Goal: Navigation & Orientation: Find specific page/section

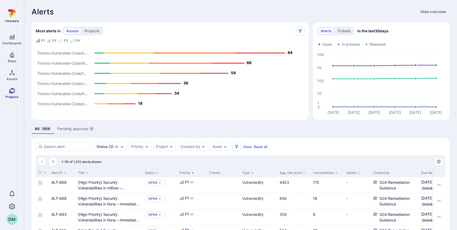
click at [13, 95] on span "Projects" at bounding box center [11, 97] width 13 height 4
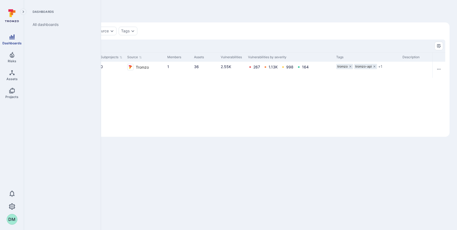
click at [18, 44] on span "Dashboards" at bounding box center [11, 43] width 19 height 4
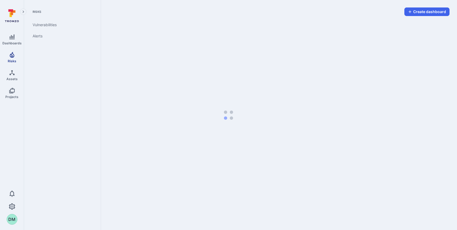
click at [14, 55] on icon "Risks" at bounding box center [12, 55] width 6 height 6
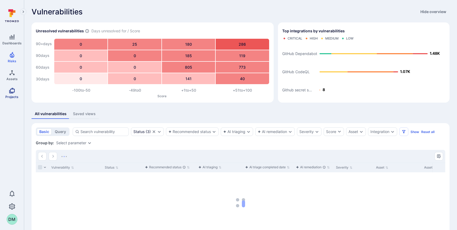
click at [15, 95] on span "Projects" at bounding box center [11, 97] width 13 height 4
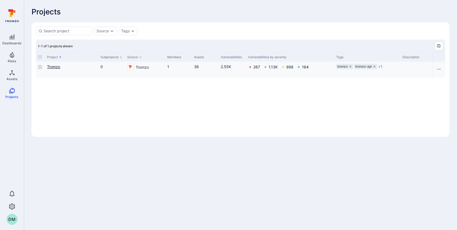
click at [58, 66] on link "Tromzo" at bounding box center [53, 66] width 13 height 5
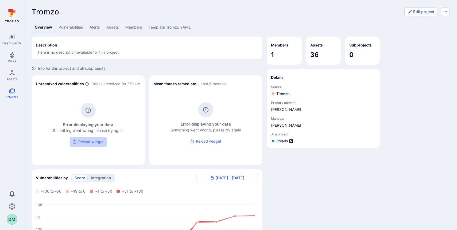
click at [91, 140] on button "Reload widget" at bounding box center [88, 142] width 37 height 10
click at [79, 28] on link "Vulnerabilities" at bounding box center [70, 27] width 31 height 10
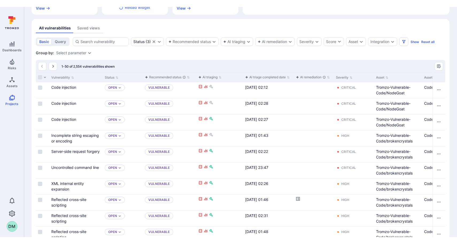
scroll to position [156, 0]
